Goal: Information Seeking & Learning: Learn about a topic

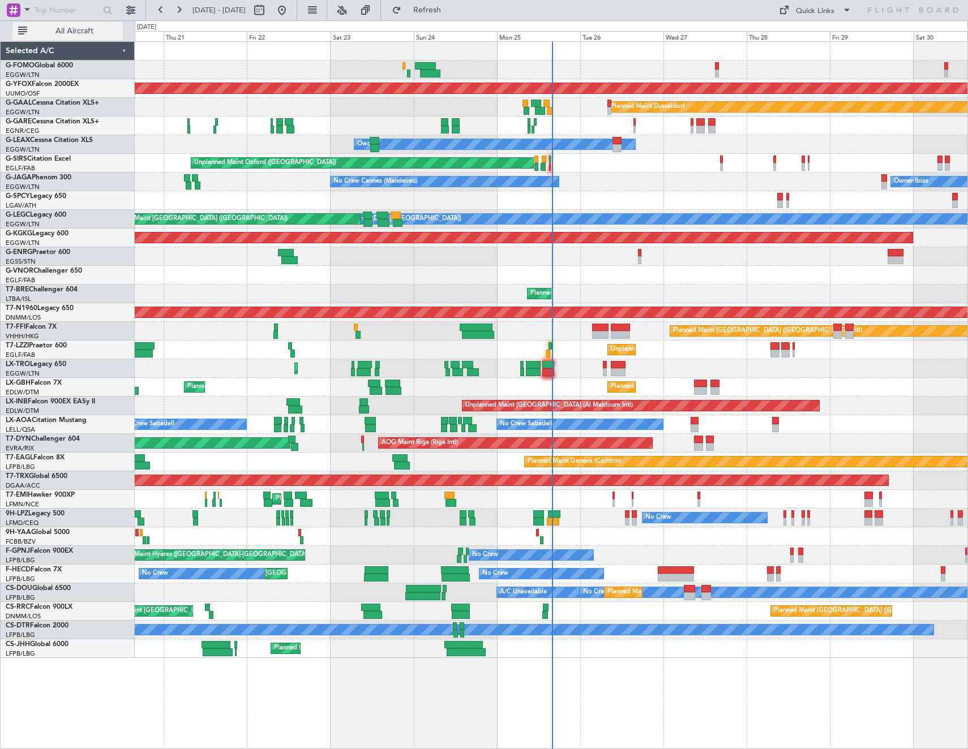
drag, startPoint x: 65, startPoint y: 39, endPoint x: 91, endPoint y: 36, distance: 26.8
click at [65, 39] on button "All Aircraft" at bounding box center [67, 31] width 110 height 18
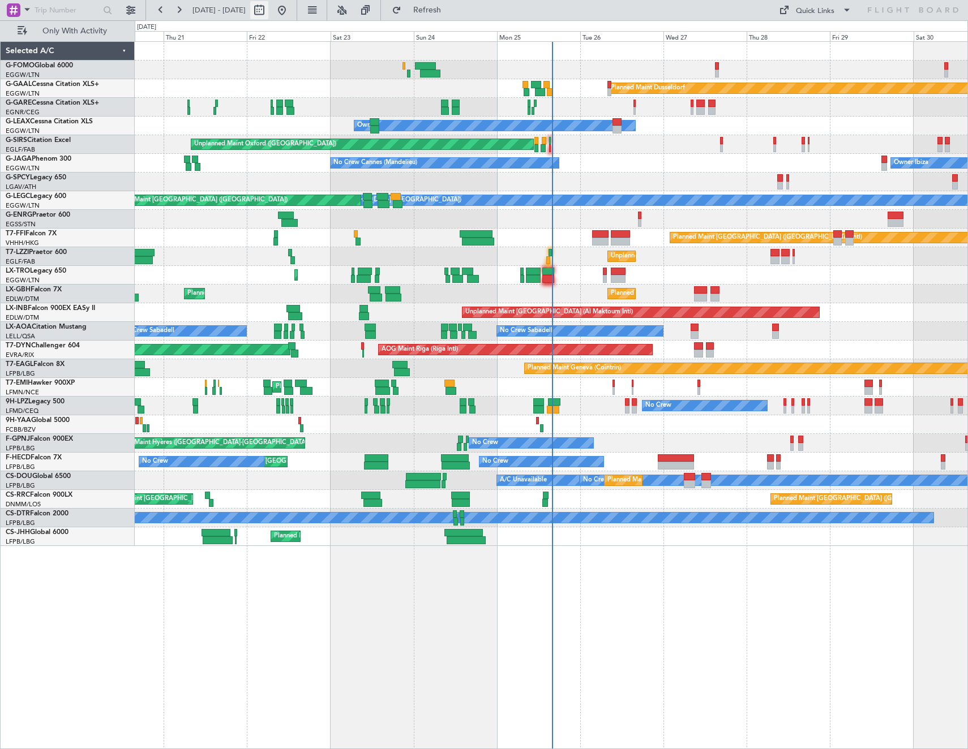
click at [268, 9] on button at bounding box center [259, 10] width 18 height 18
select select "8"
select select "2025"
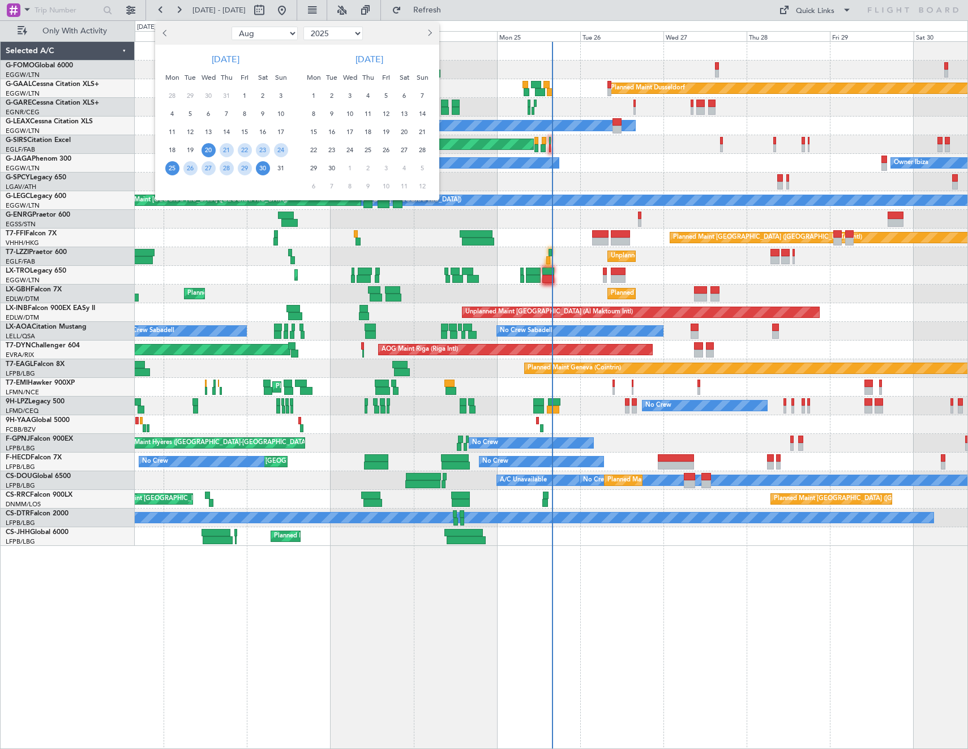
click at [168, 168] on span "25" at bounding box center [172, 168] width 14 height 14
click at [310, 96] on span "1" at bounding box center [314, 96] width 14 height 14
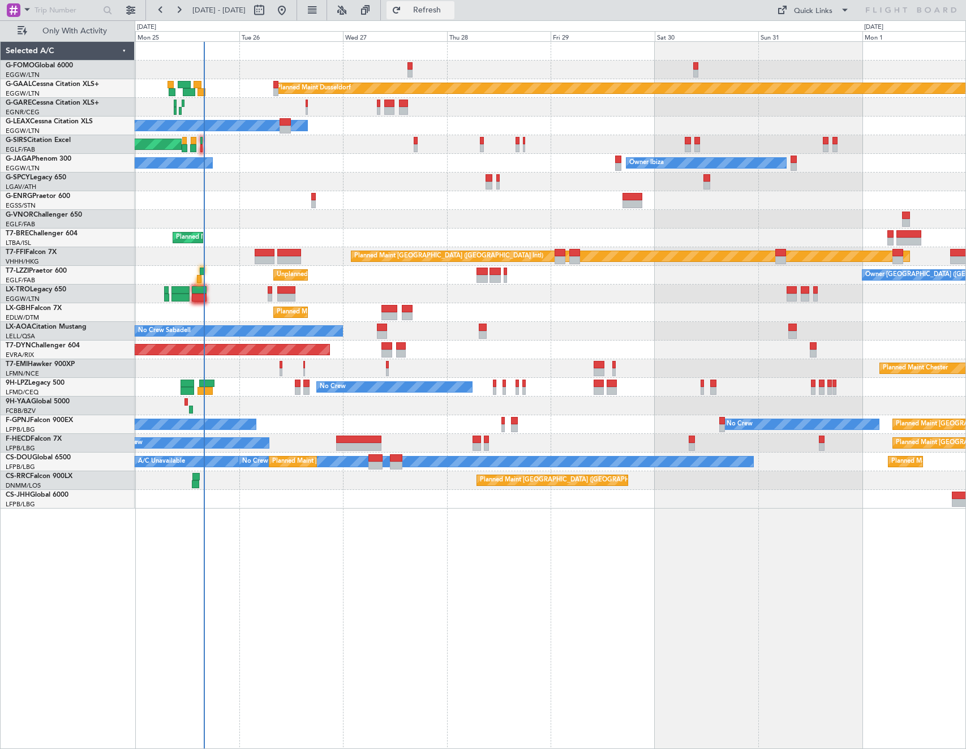
click at [451, 9] on span "Refresh" at bounding box center [428, 10] width 48 height 8
click at [131, 14] on button at bounding box center [131, 10] width 18 height 18
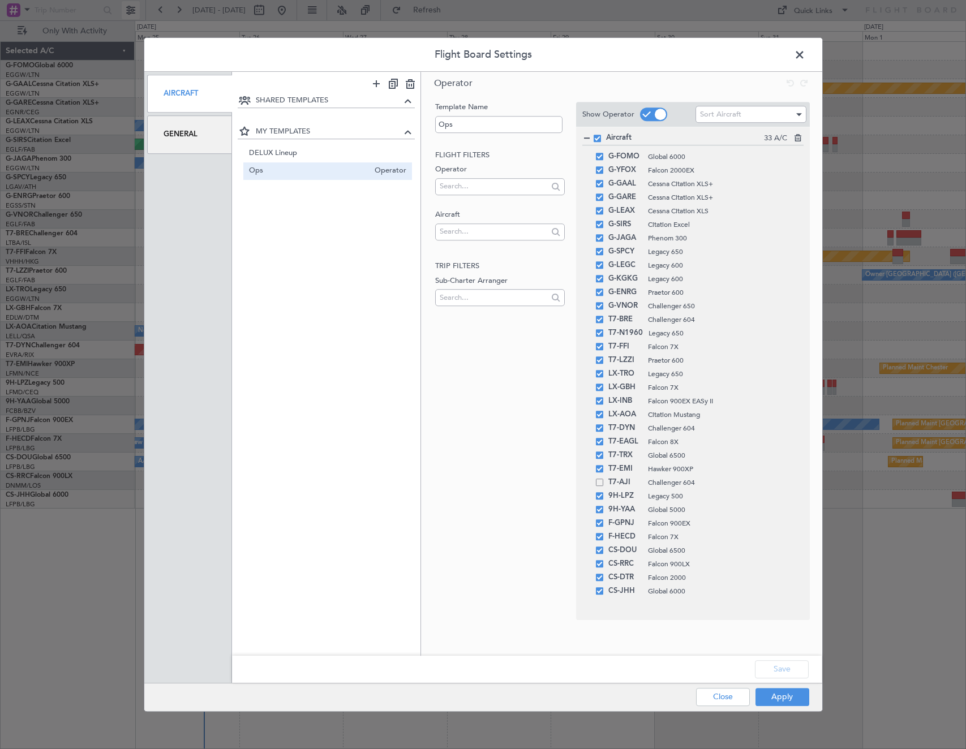
click at [131, 14] on div "Flight Board Settings Aircraft General SHARED TEMPLATES MY TEMPLATES DELUX Line…" at bounding box center [483, 374] width 966 height 749
click at [805, 50] on span at bounding box center [805, 57] width 0 height 23
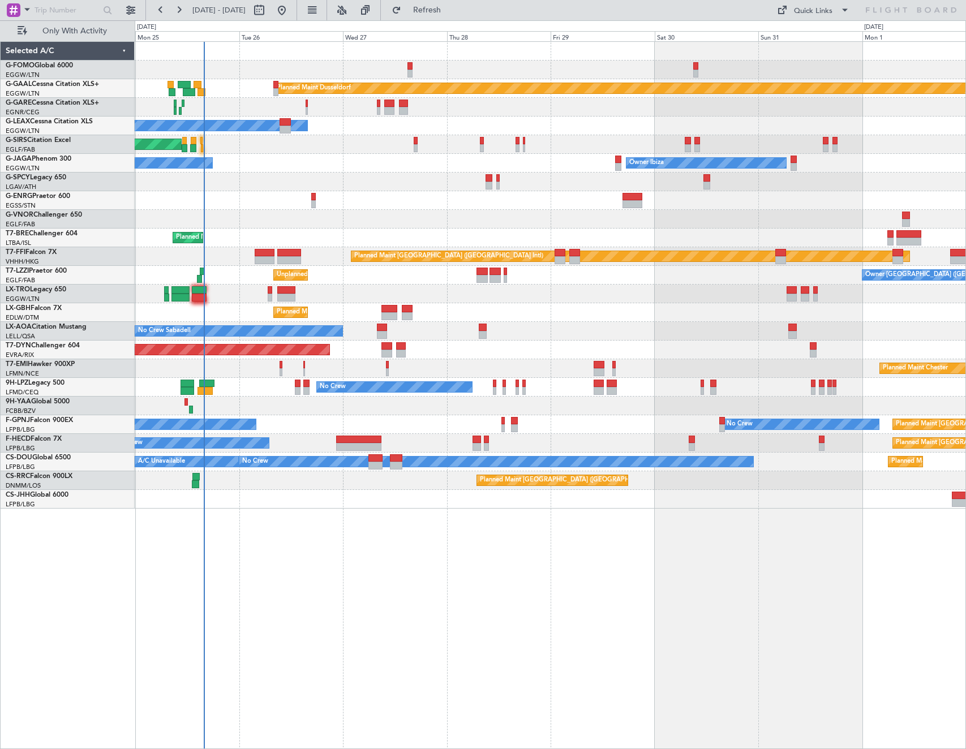
click at [85, 65] on div "G-FOMO Global 6000" at bounding box center [70, 66] width 128 height 10
click at [35, 67] on link "G-FOMO Global 6000" at bounding box center [39, 65] width 67 height 7
click at [55, 494] on div "Planned Maint Dusseldorf Owner Unplanned Maint [GEOGRAPHIC_DATA] ([GEOGRAPHIC_D…" at bounding box center [483, 384] width 966 height 729
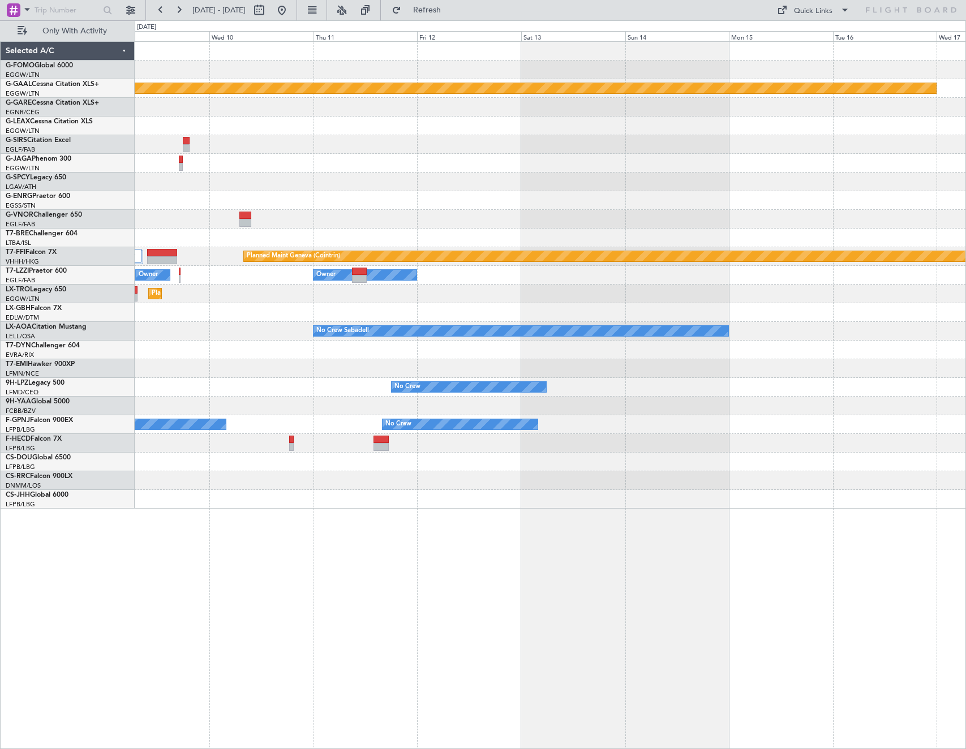
click at [2, 422] on div "Planned Maint Dusseldorf Planned Maint Geneva ([GEOGRAPHIC_DATA]) Owner Owner P…" at bounding box center [483, 384] width 966 height 729
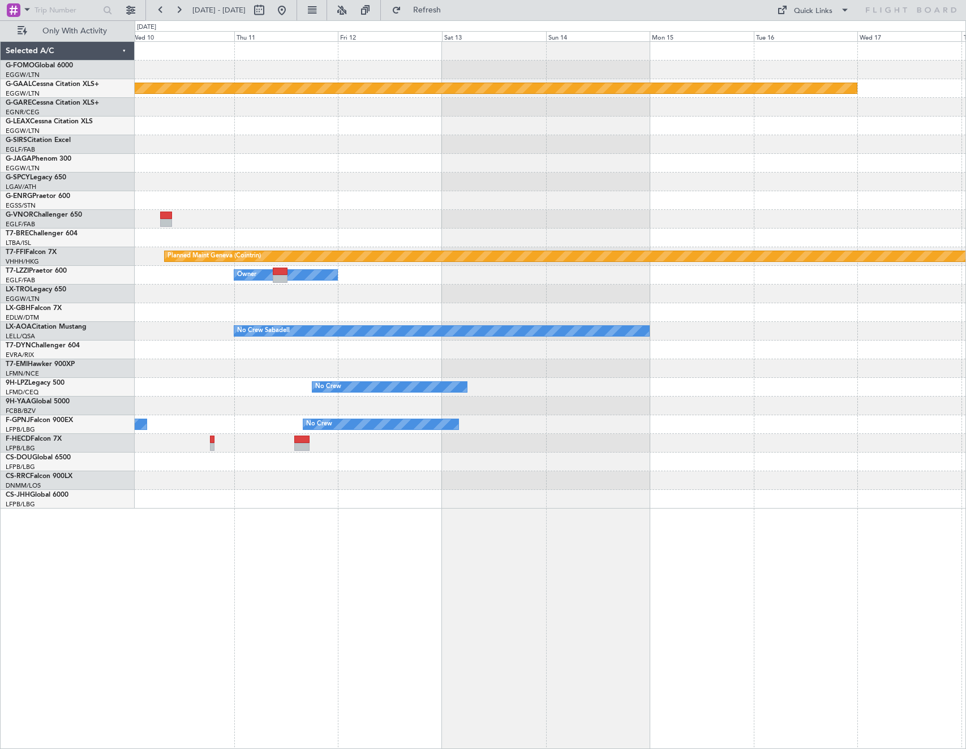
click at [0, 423] on html "[DATE] - [DATE] Refresh Quick Links Only With Activity Planned [GEOGRAPHIC_DATA…" at bounding box center [483, 374] width 966 height 749
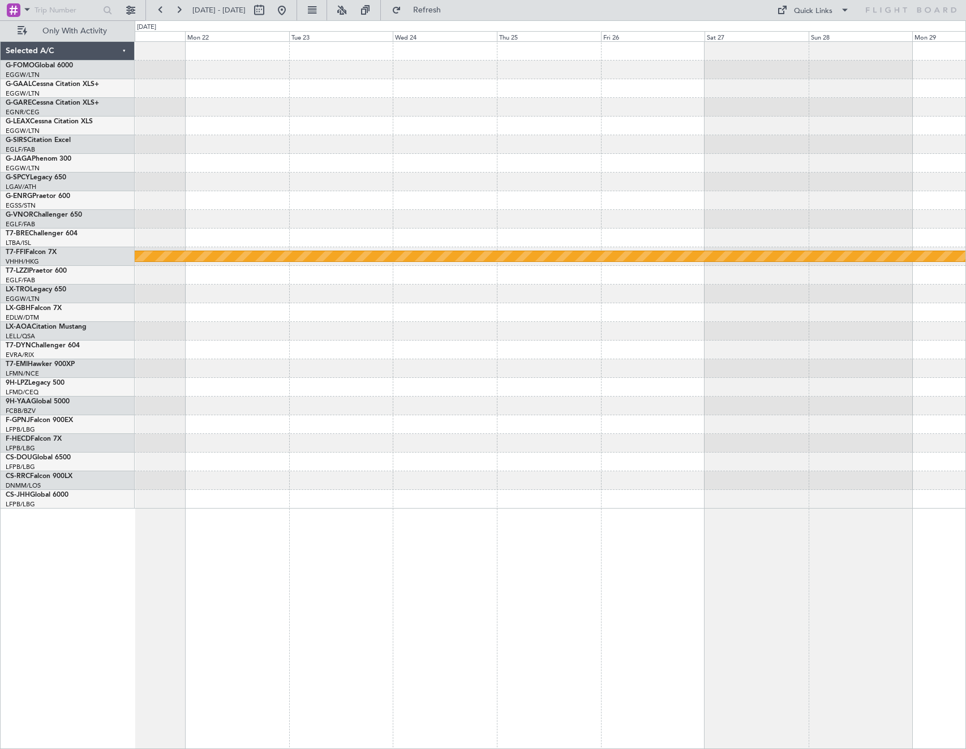
click at [0, 432] on html "[DATE] - [DATE] Refresh Quick Links Only With Activity Planned Maint Geneva ([G…" at bounding box center [483, 374] width 966 height 749
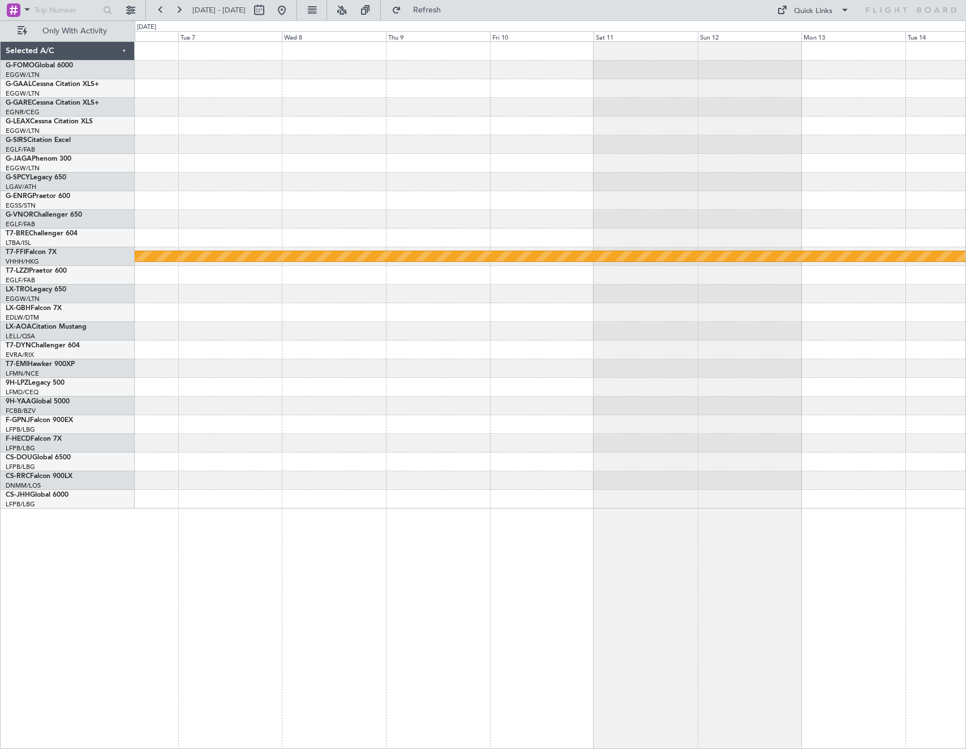
click at [0, 421] on html "[DATE] - [DATE] Refresh Quick Links Only With Activity Planned Maint Geneva ([G…" at bounding box center [483, 374] width 966 height 749
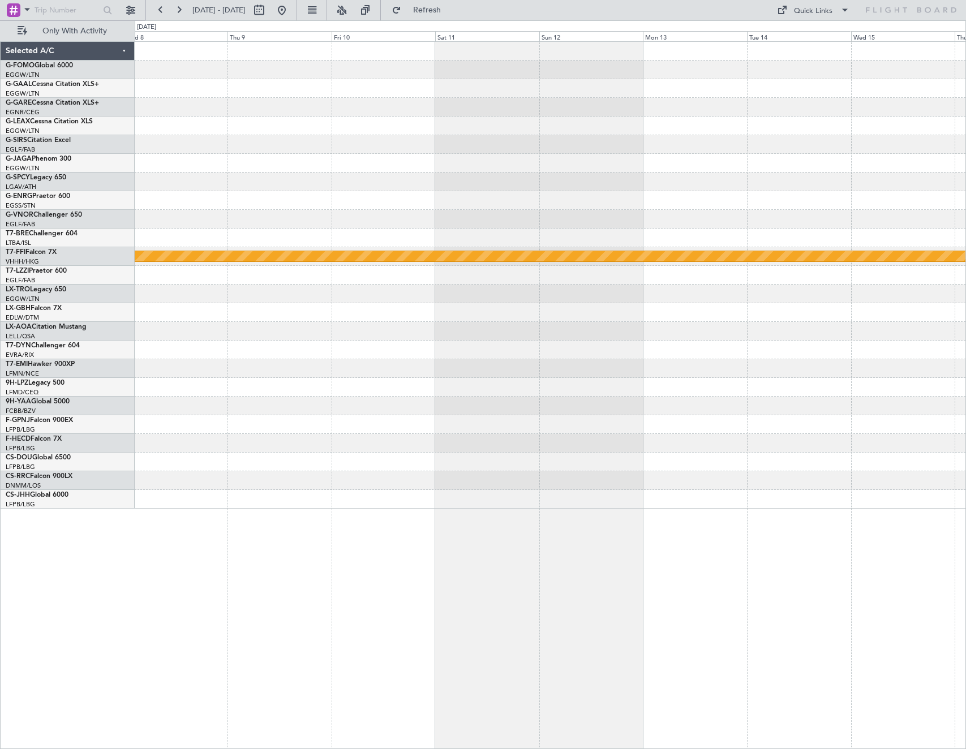
click at [0, 434] on html "[DATE] - [DATE] Refresh Quick Links Only With Activity Planned Maint Geneva ([G…" at bounding box center [483, 374] width 966 height 749
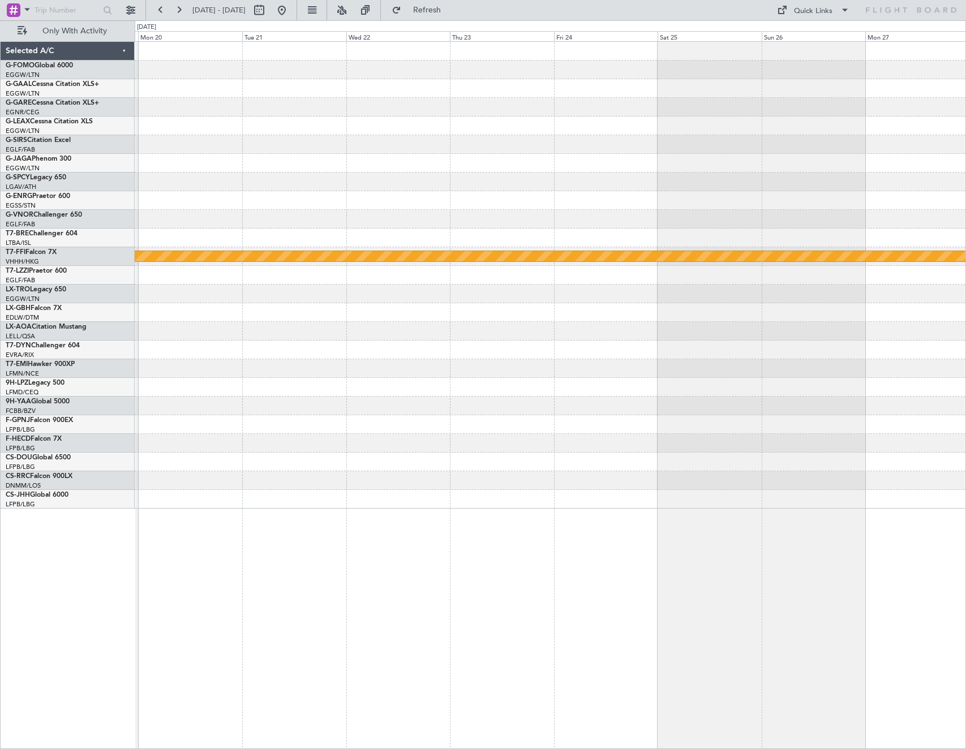
click at [0, 431] on html "[DATE] - [DATE] Refresh Quick Links Only With Activity Planned Maint Geneva ([G…" at bounding box center [483, 374] width 966 height 749
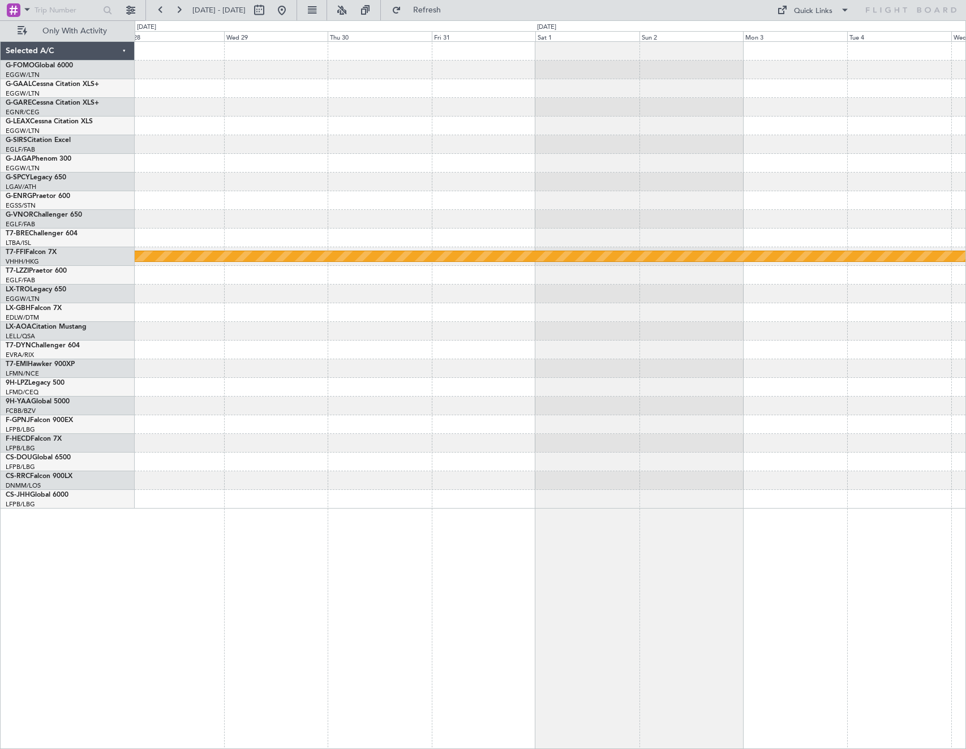
click at [0, 433] on html "[DATE] - [DATE] Refresh Quick Links Only With Activity Planned Maint Geneva ([G…" at bounding box center [483, 374] width 966 height 749
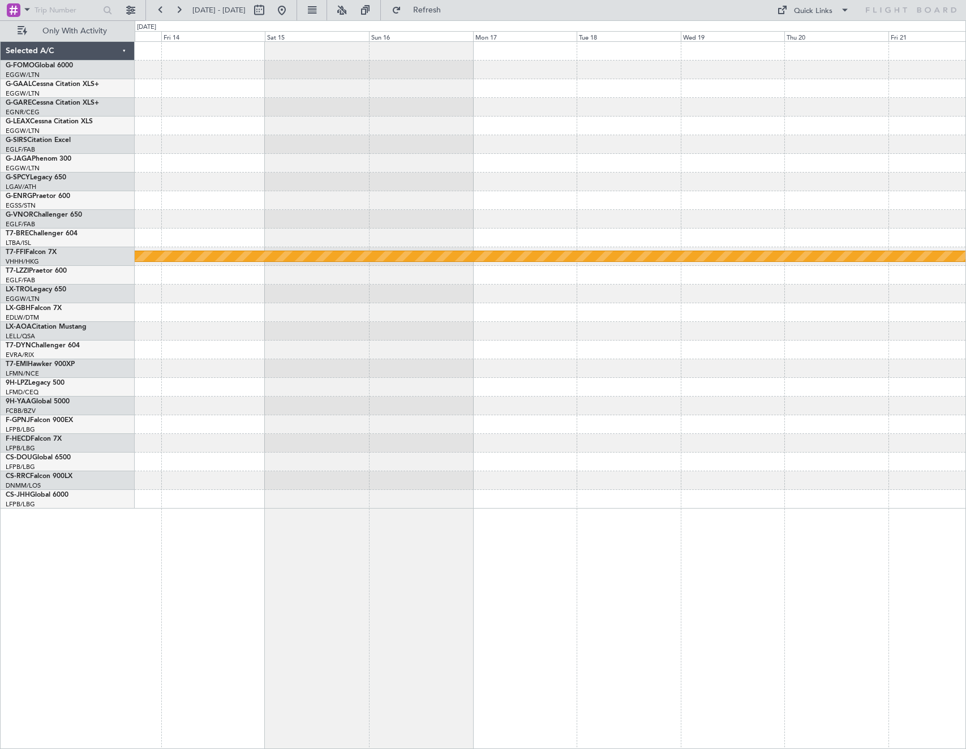
click at [153, 359] on div "Planned Maint Geneva (Cointrin)" at bounding box center [550, 275] width 831 height 467
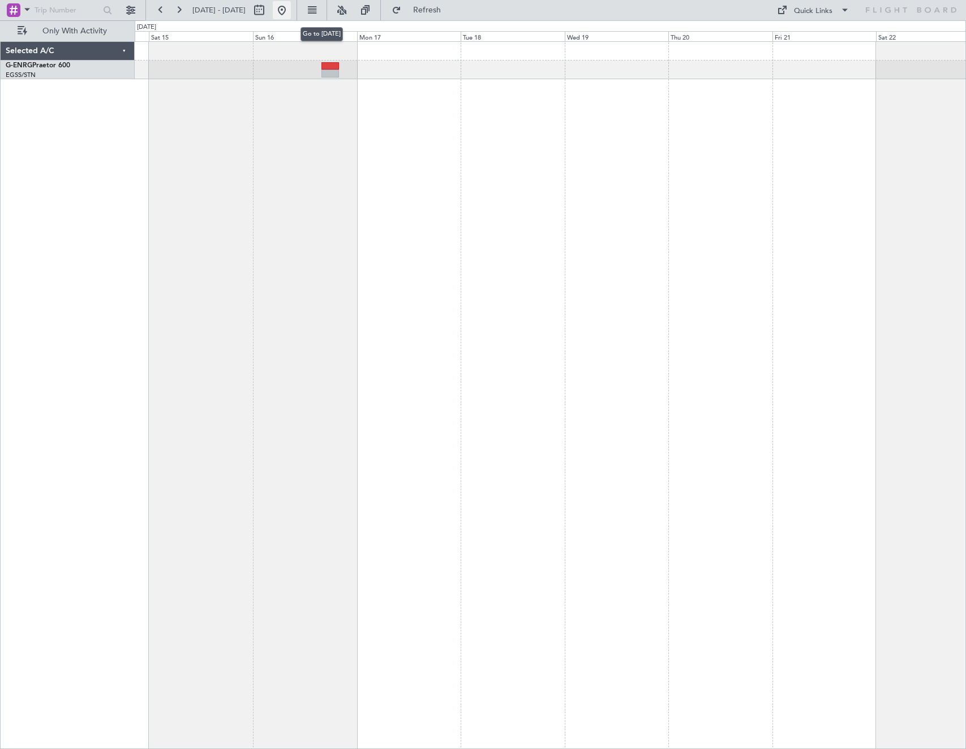
click at [291, 9] on button at bounding box center [282, 10] width 18 height 18
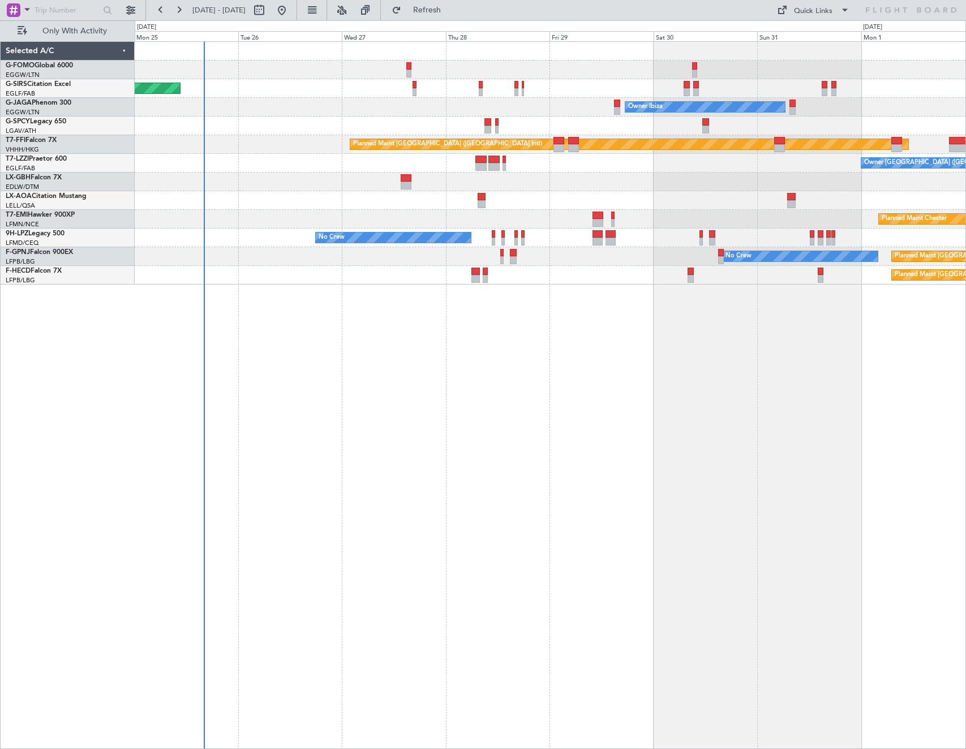
click at [291, 295] on div "Unplanned Maint Oxford ([GEOGRAPHIC_DATA]) Owner Ibiza Planned Maint [GEOGRAPHI…" at bounding box center [550, 395] width 831 height 708
